Goal: Use online tool/utility: Utilize a website feature to perform a specific function

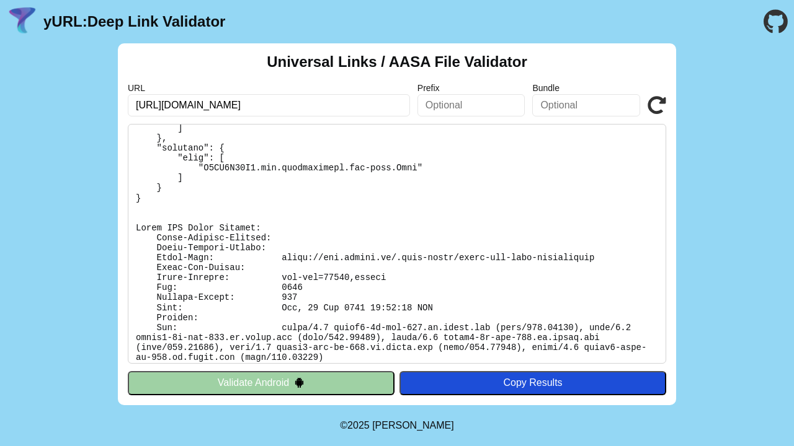
scroll to position [956, 0]
click at [360, 301] on pre at bounding box center [397, 244] width 538 height 240
click at [361, 281] on pre at bounding box center [397, 244] width 538 height 240
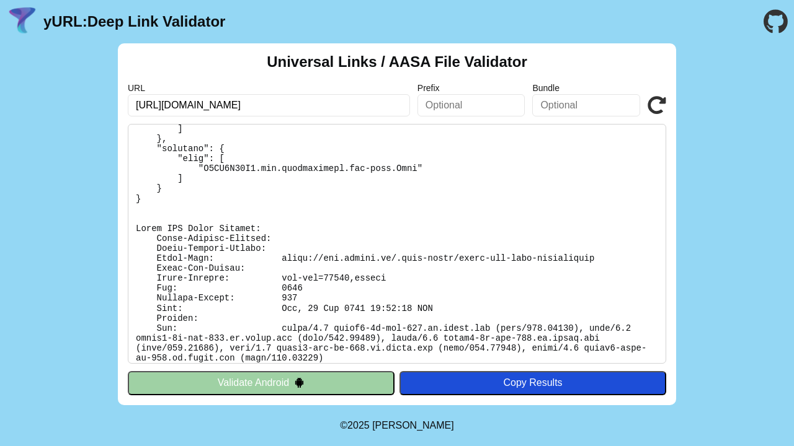
click at [708, 42] on header "yURL: Deep Link Validator" at bounding box center [397, 21] width 794 height 43
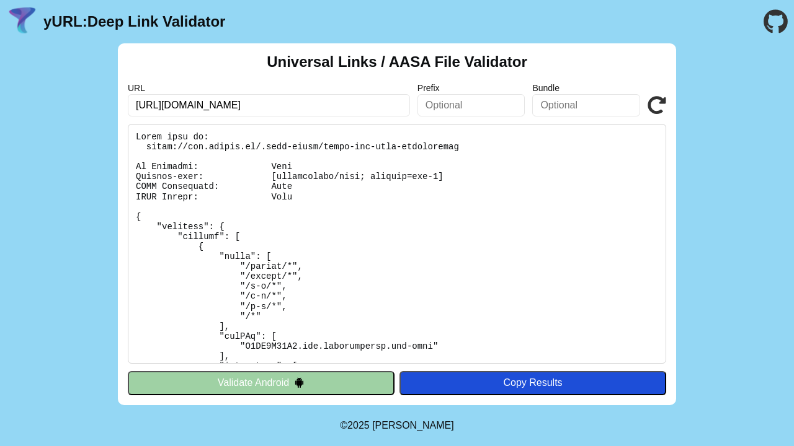
click at [658, 98] on icon at bounding box center [656, 105] width 19 height 19
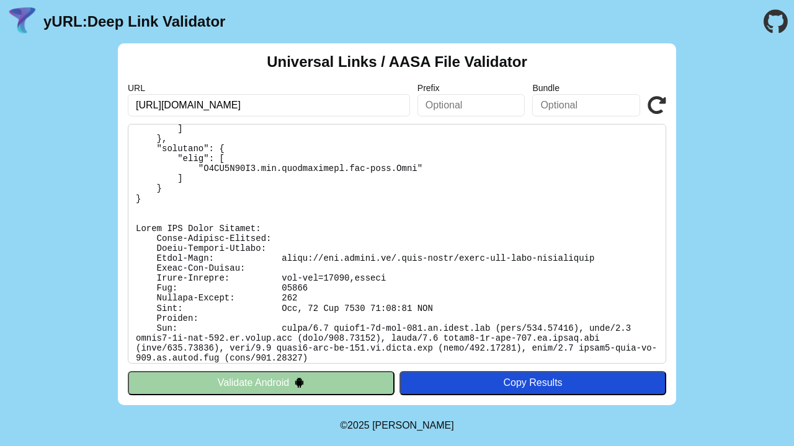
click at [656, 102] on icon at bounding box center [656, 105] width 19 height 19
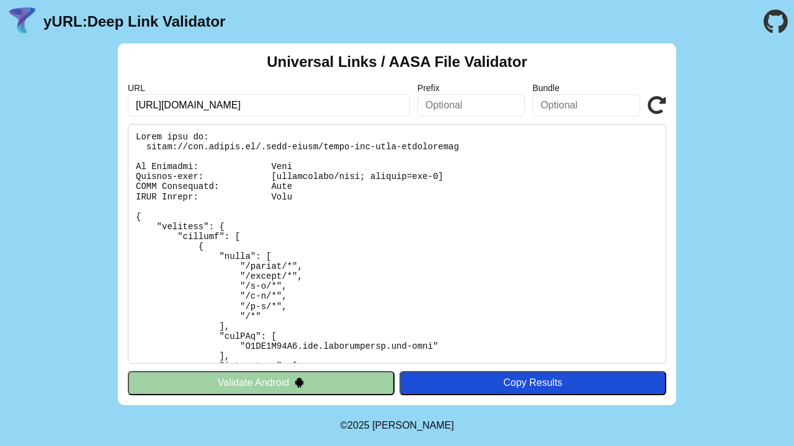
click at [658, 99] on icon at bounding box center [656, 105] width 19 height 19
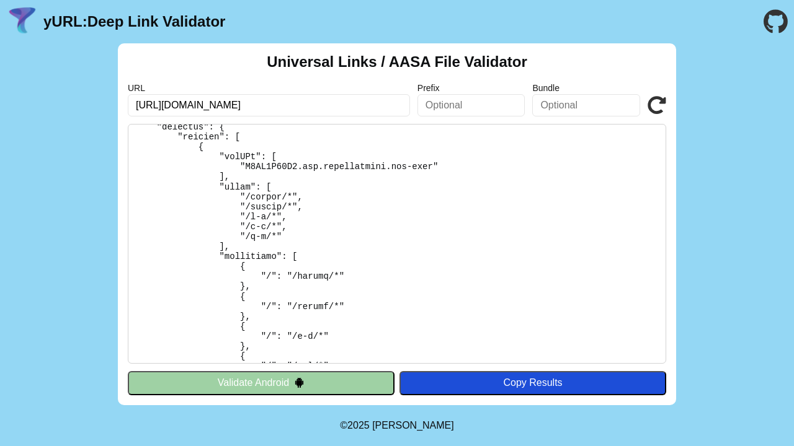
scroll to position [416, 0]
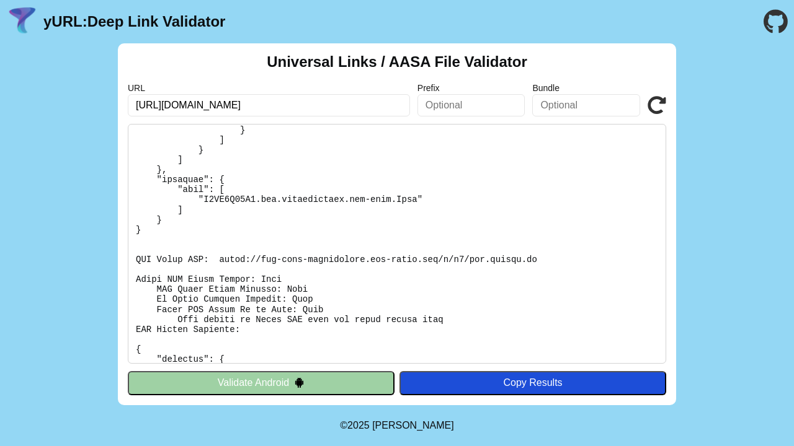
click at [651, 106] on icon at bounding box center [656, 105] width 19 height 19
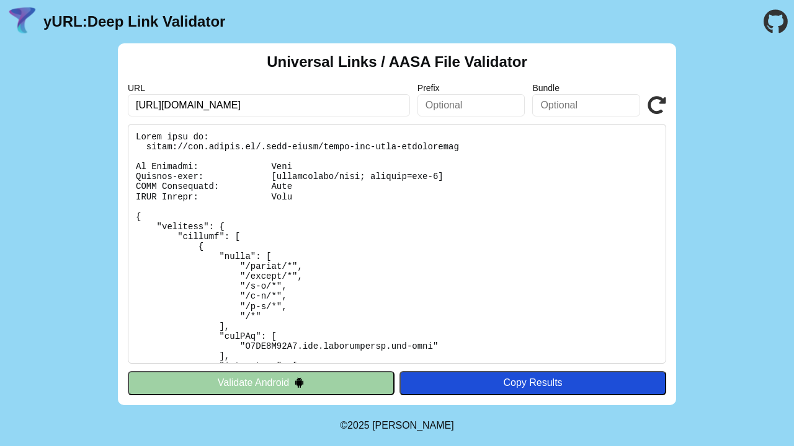
click at [655, 100] on icon at bounding box center [656, 105] width 19 height 19
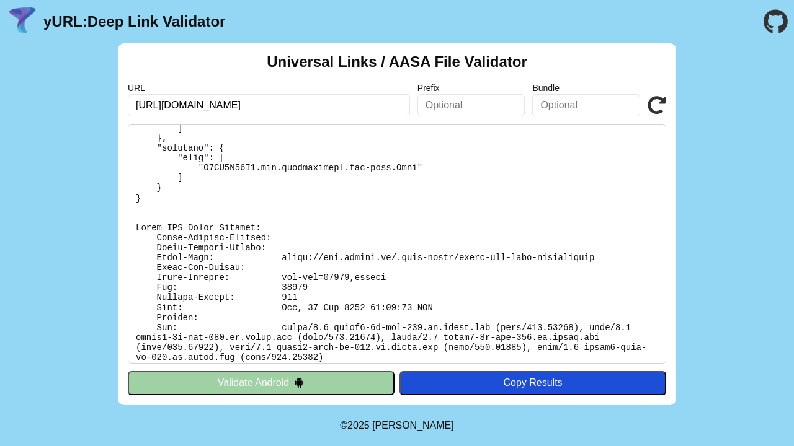
scroll to position [956, 0]
click at [650, 99] on icon at bounding box center [656, 105] width 19 height 19
click at [427, 236] on pre at bounding box center [397, 244] width 538 height 240
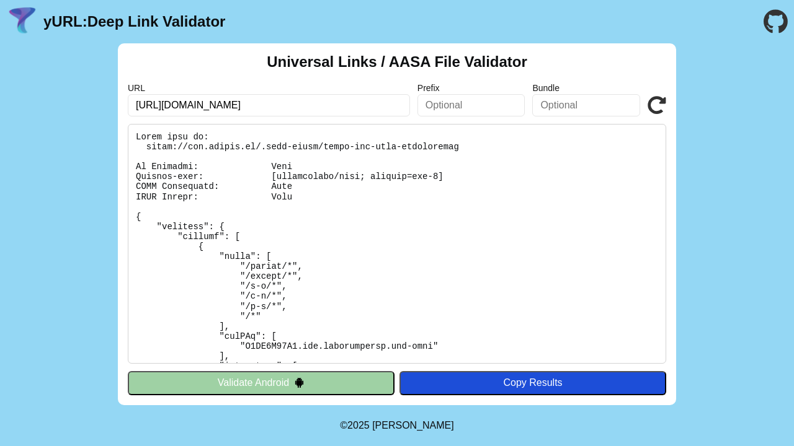
scroll to position [0, 0]
click at [657, 98] on icon at bounding box center [656, 105] width 19 height 19
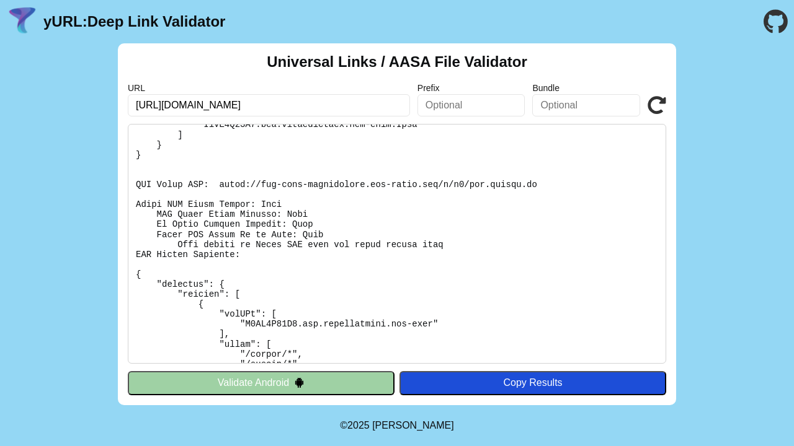
scroll to position [492, 0]
click at [657, 102] on icon at bounding box center [656, 105] width 19 height 19
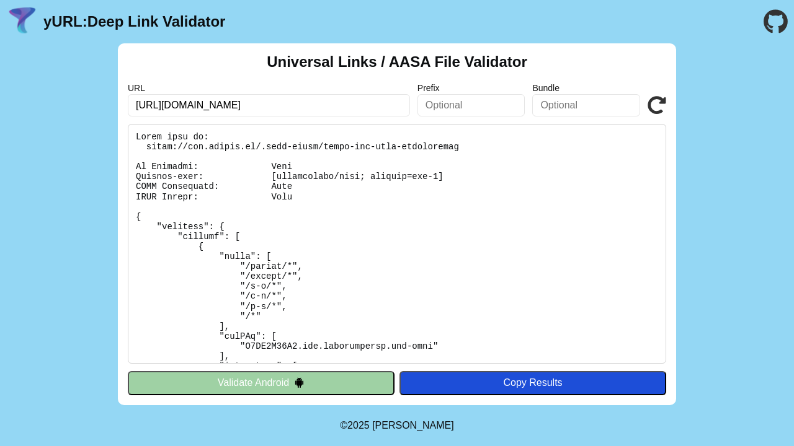
click at [655, 105] on icon at bounding box center [656, 105] width 19 height 19
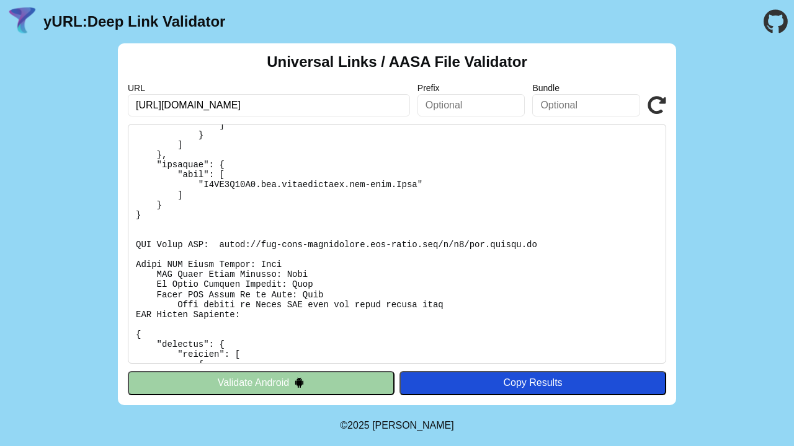
scroll to position [433, 0]
click at [658, 96] on icon at bounding box center [656, 105] width 19 height 19
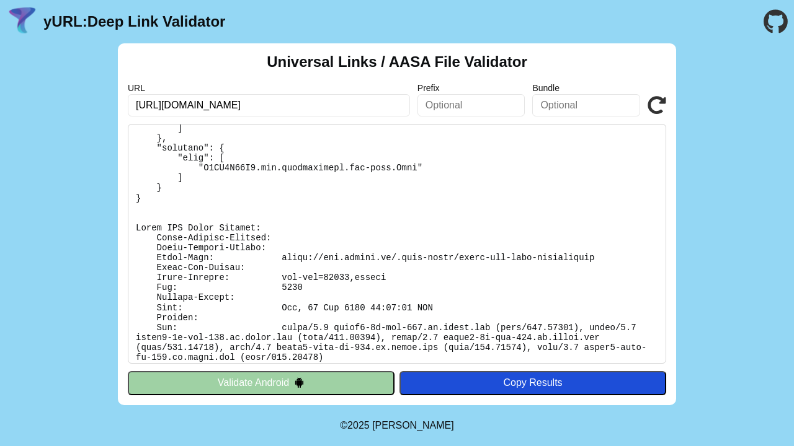
scroll to position [956, 0]
click at [653, 105] on icon at bounding box center [656, 105] width 19 height 19
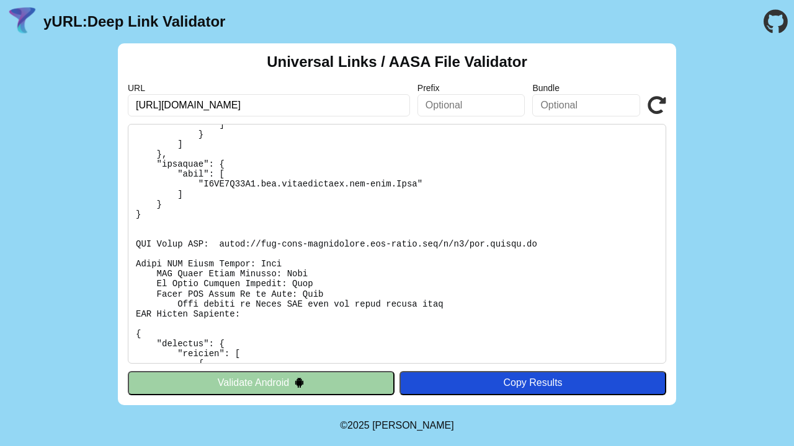
scroll to position [438, 0]
